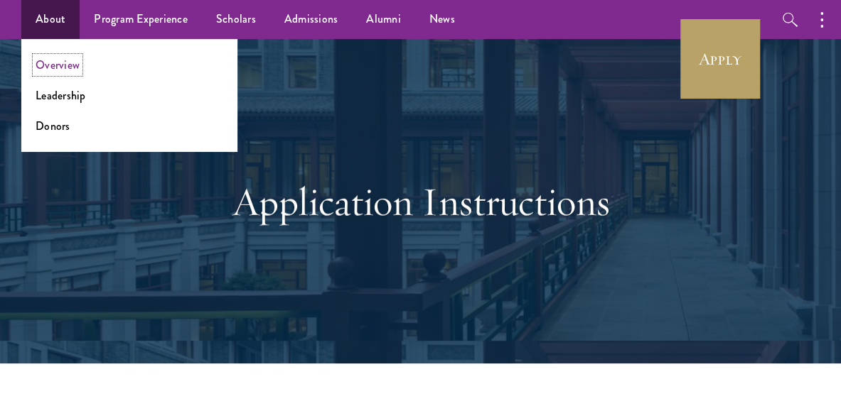
click at [50, 57] on link "Overview" at bounding box center [58, 65] width 44 height 16
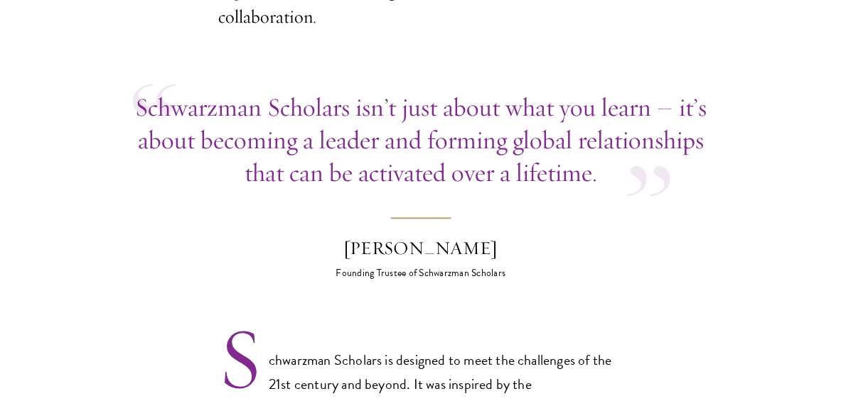
scroll to position [355, 0]
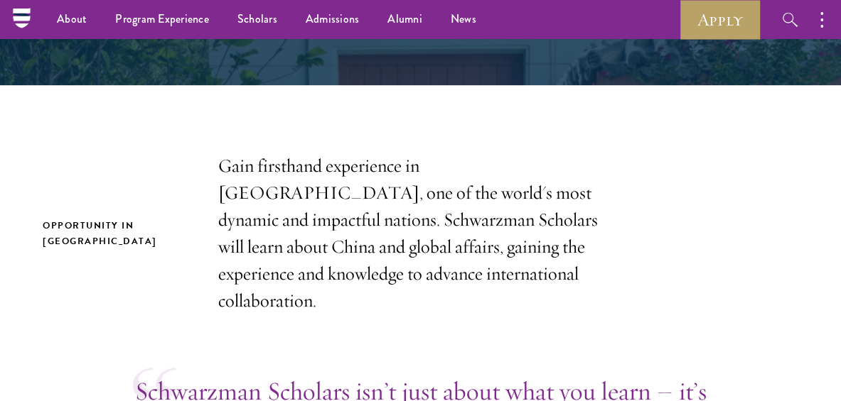
click at [301, 169] on p "Gain firsthand experience in China, one of the world's most dynamic and impactf…" at bounding box center [420, 234] width 405 height 162
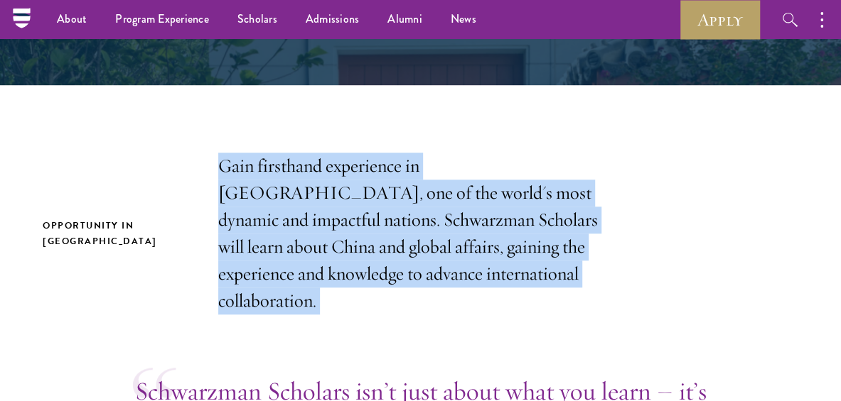
click at [301, 169] on p "Gain firsthand experience in China, one of the world's most dynamic and impactf…" at bounding box center [420, 234] width 405 height 162
copy section "Gain firsthand experience in China, one of the world's most dynamic and impactf…"
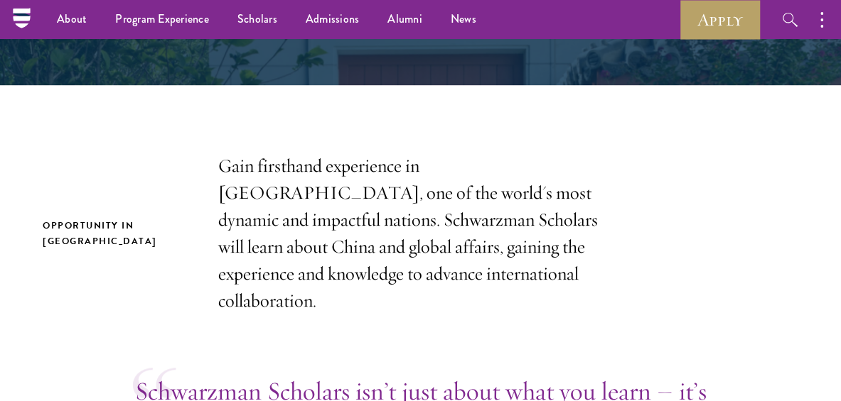
click at [441, 274] on p "Gain firsthand experience in China, one of the world's most dynamic and impactf…" at bounding box center [420, 234] width 405 height 162
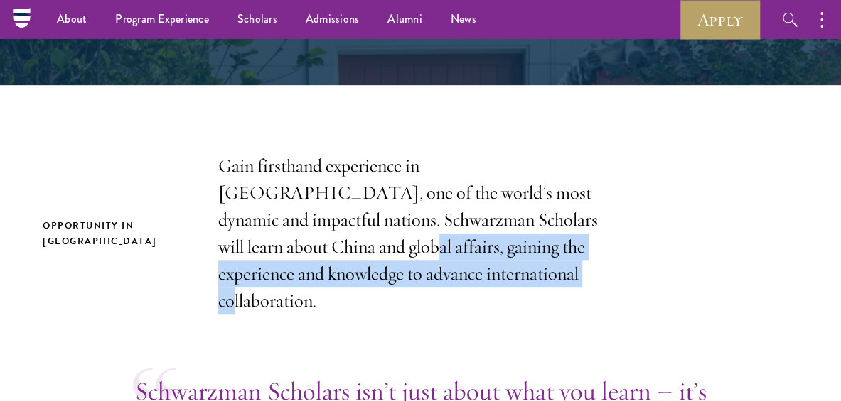
drag, startPoint x: 441, startPoint y: 274, endPoint x: 571, endPoint y: 210, distance: 145.9
click at [571, 210] on p "Gain firsthand experience in China, one of the world's most dynamic and impactf…" at bounding box center [420, 234] width 405 height 162
copy p "gaining the experience and knowledge to advance international collaboration."
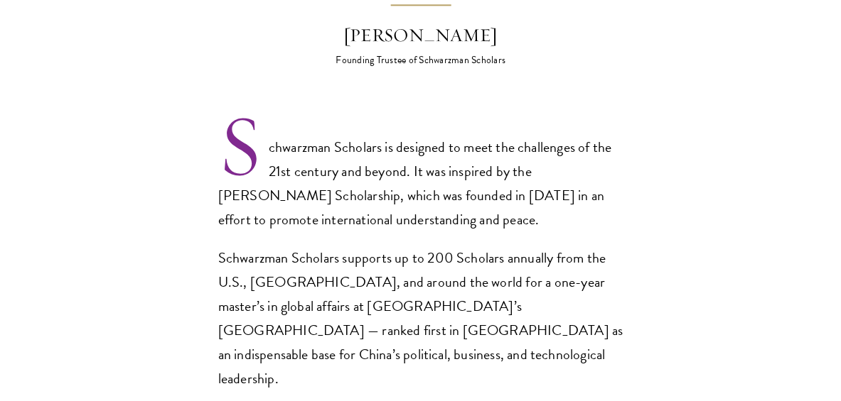
scroll to position [924, 0]
